Goal: Transaction & Acquisition: Purchase product/service

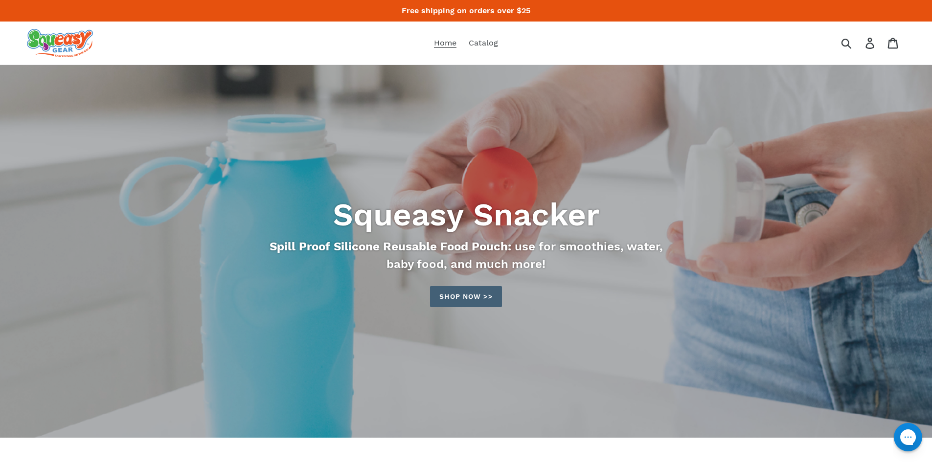
click at [480, 300] on link "Shop now >>" at bounding box center [465, 296] width 71 height 21
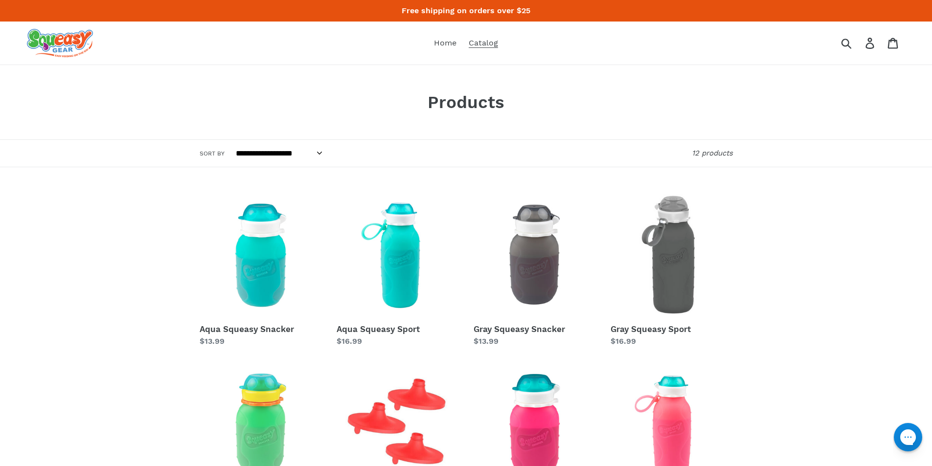
click at [288, 386] on link "Green Squeasy Snacker" at bounding box center [261, 441] width 122 height 153
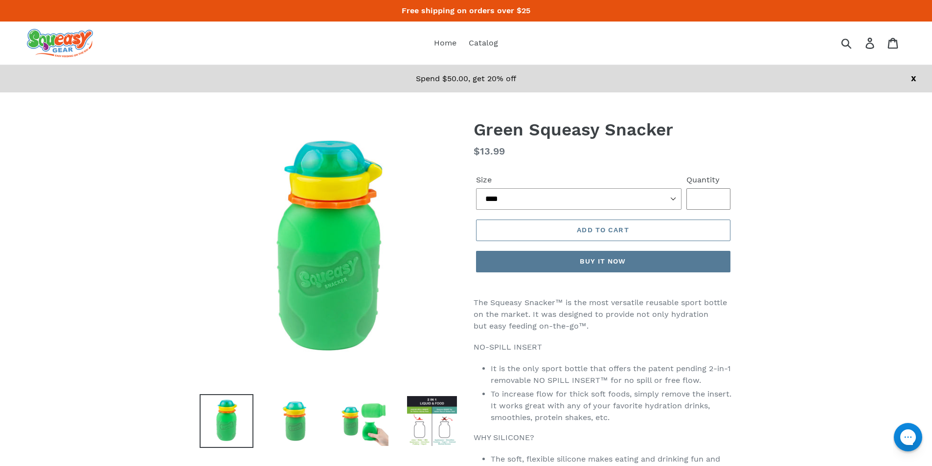
type input "*"
click at [718, 198] on input "*" at bounding box center [709, 199] width 44 height 22
click at [601, 268] on button "Buy it now" at bounding box center [603, 262] width 254 height 22
